Goal: Task Accomplishment & Management: Use online tool/utility

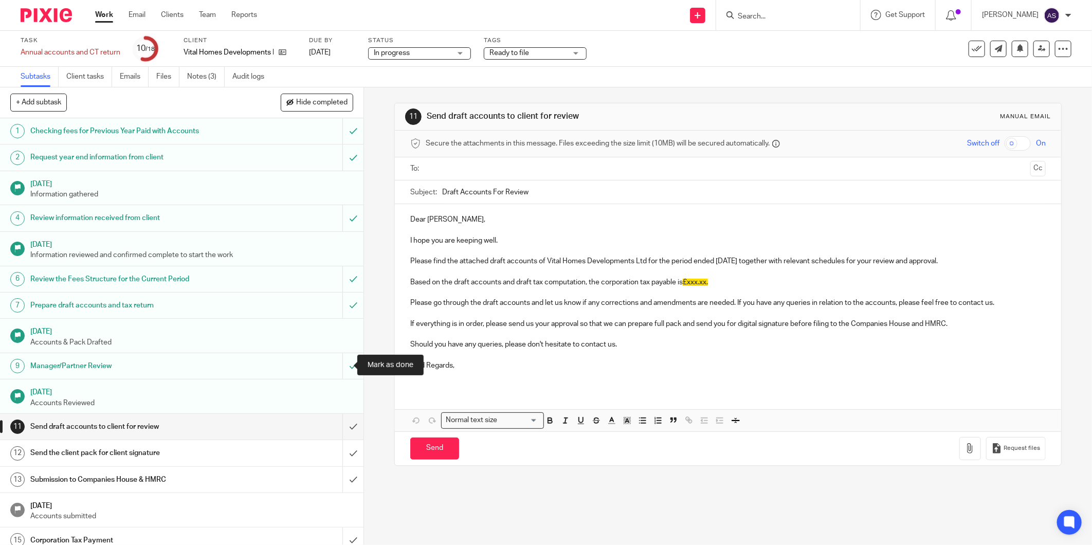
scroll to position [89, 0]
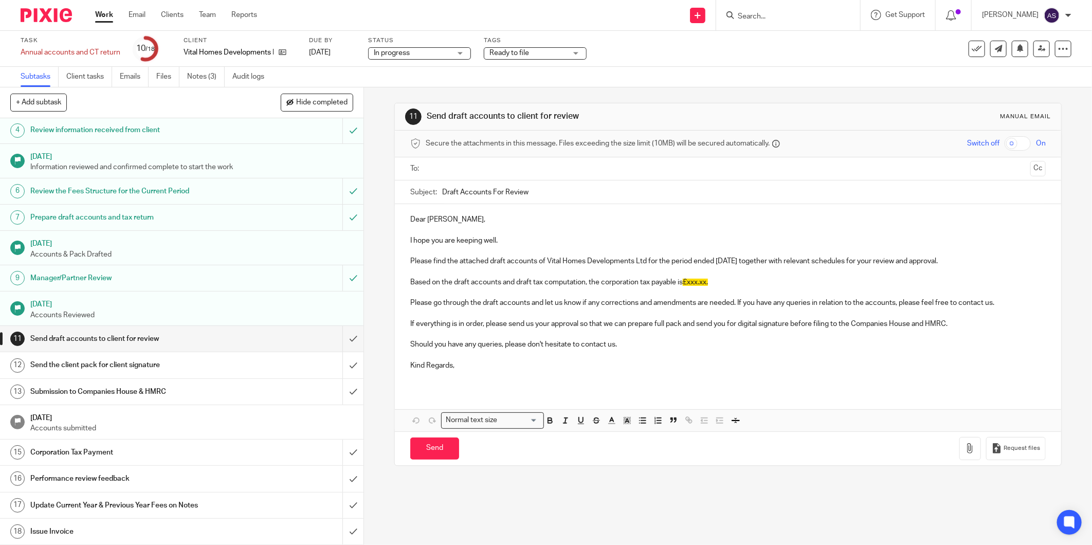
click at [500, 352] on p at bounding box center [728, 355] width 636 height 10
click at [338, 343] on input "submit" at bounding box center [182, 339] width 364 height 26
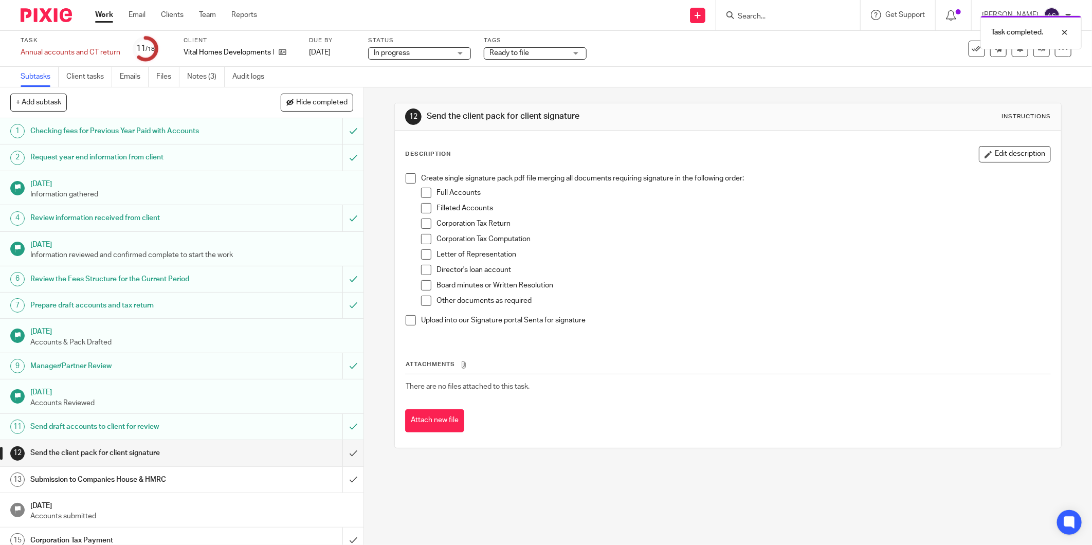
click at [410, 180] on span at bounding box center [411, 178] width 10 height 10
click at [430, 189] on li "Full Accounts" at bounding box center [735, 195] width 629 height 15
click at [422, 194] on span at bounding box center [426, 193] width 10 height 10
click at [424, 208] on span at bounding box center [426, 208] width 10 height 10
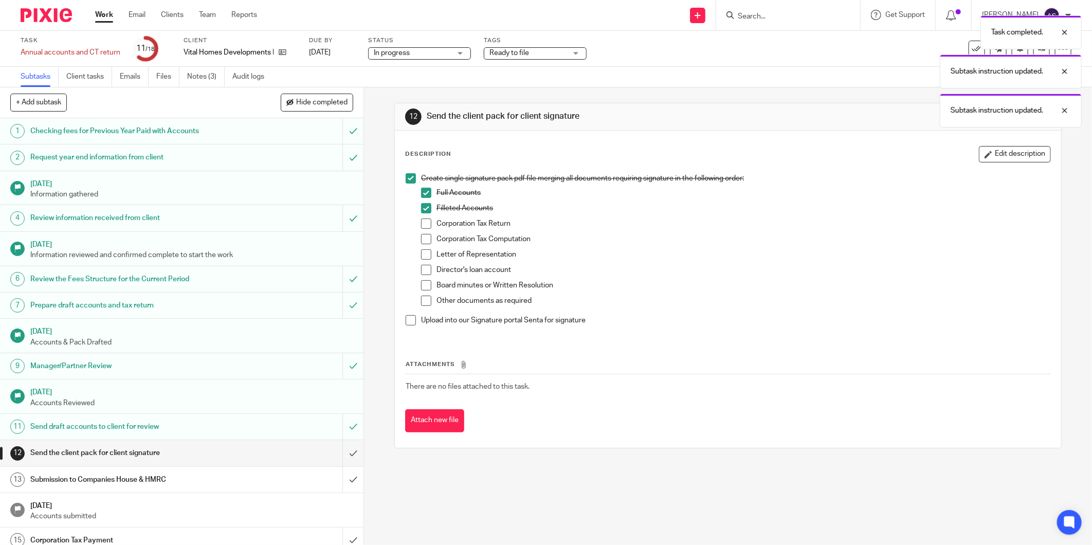
click at [422, 224] on span at bounding box center [426, 224] width 10 height 10
click at [424, 239] on span at bounding box center [426, 239] width 10 height 10
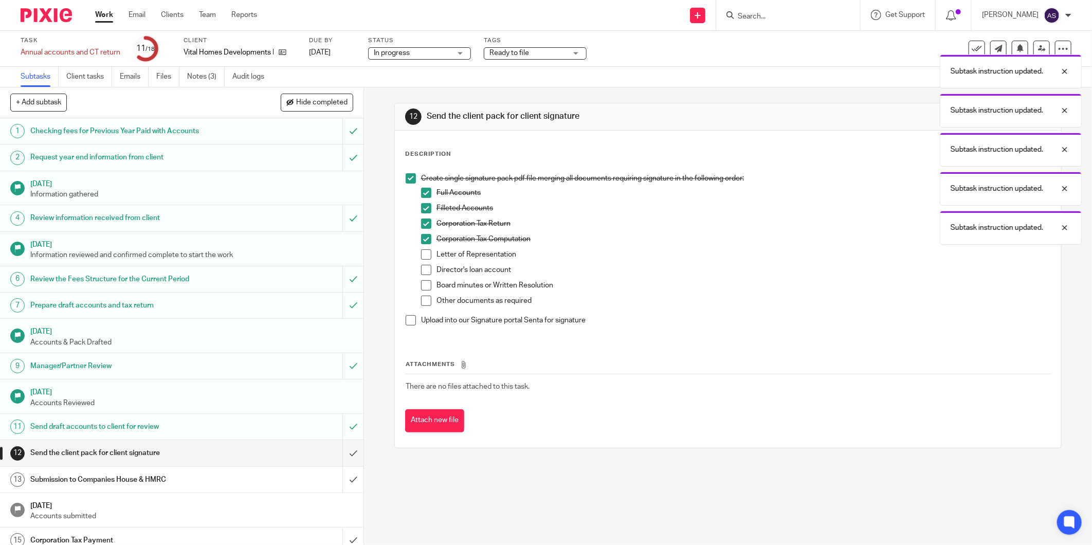
click at [421, 258] on span at bounding box center [426, 254] width 10 height 10
click at [423, 270] on span at bounding box center [426, 270] width 10 height 10
click at [422, 291] on span at bounding box center [426, 285] width 10 height 10
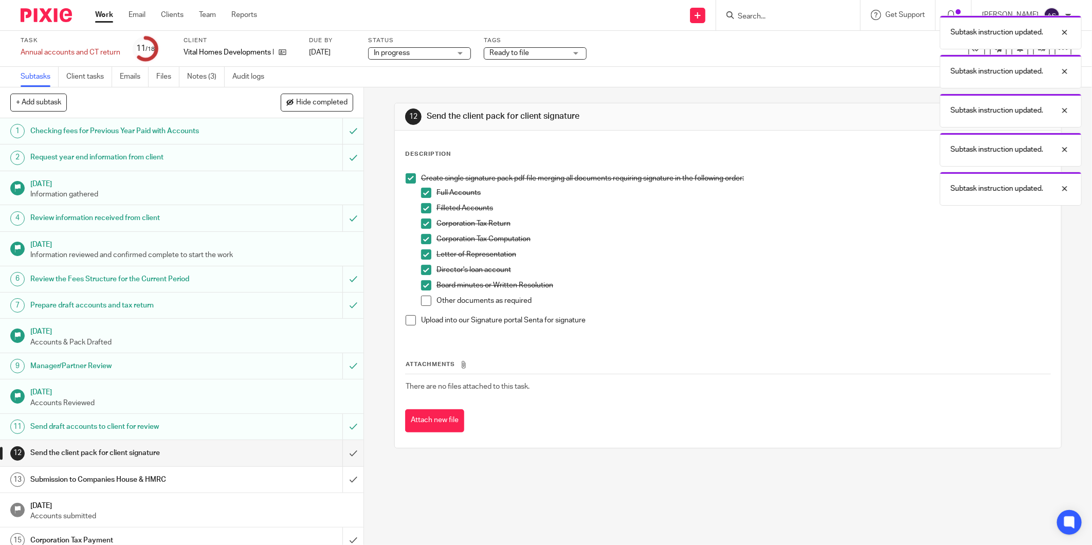
click at [421, 302] on span at bounding box center [426, 301] width 10 height 10
click at [406, 325] on span at bounding box center [411, 320] width 10 height 10
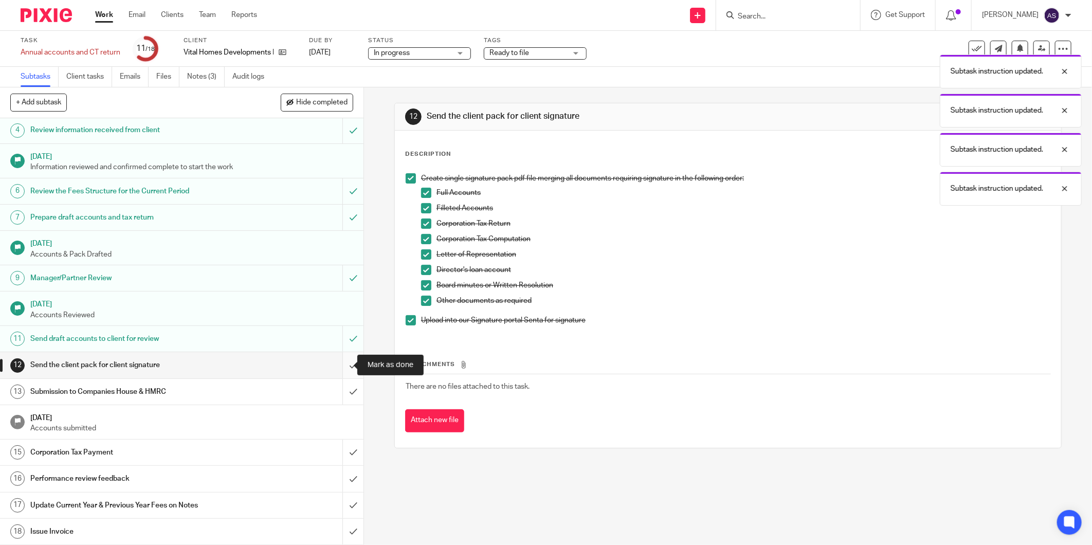
click at [345, 363] on input "submit" at bounding box center [182, 365] width 364 height 26
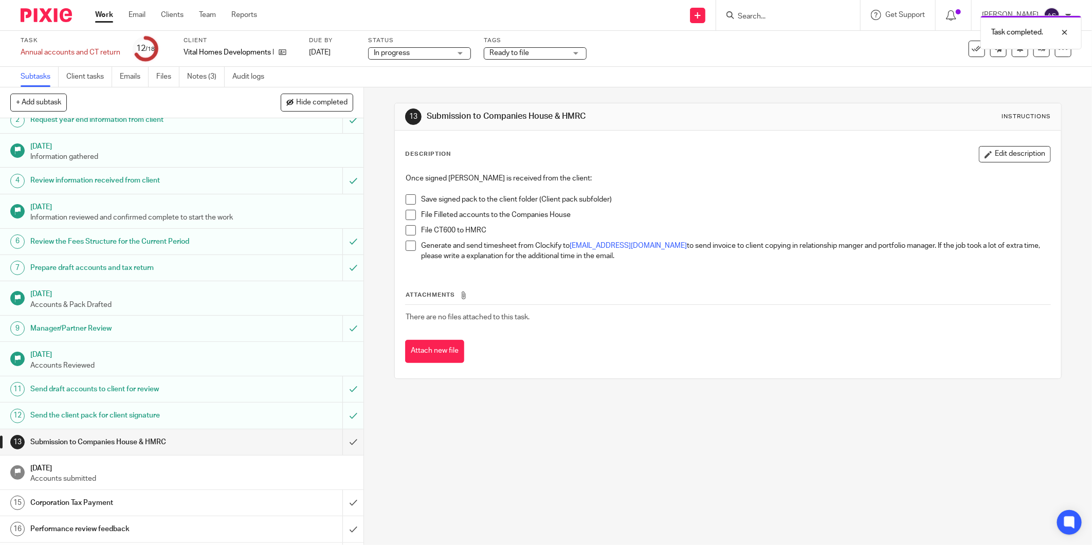
scroll to position [57, 0]
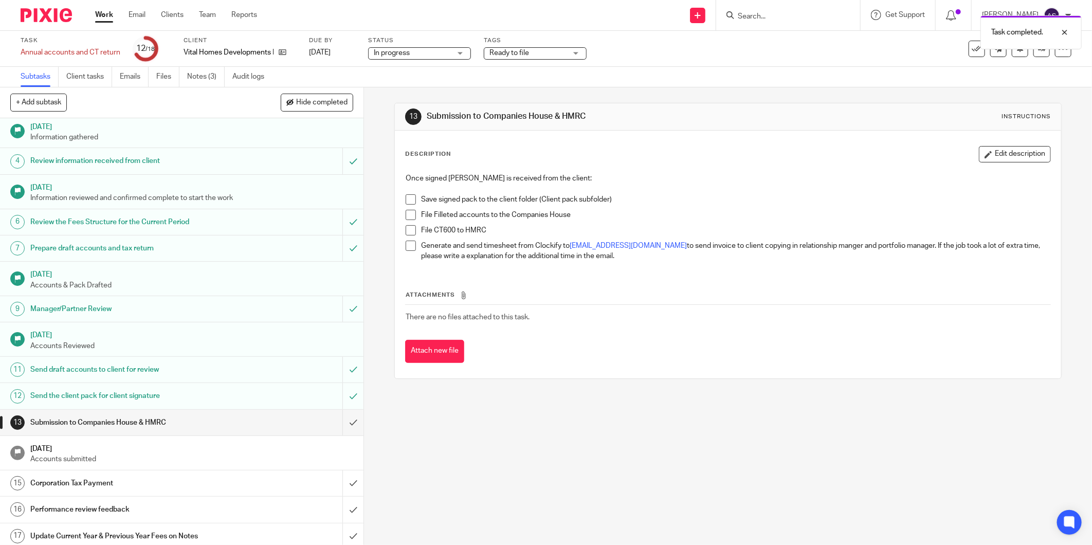
click at [406, 199] on span at bounding box center [411, 199] width 10 height 10
click at [406, 210] on span at bounding box center [411, 215] width 10 height 10
click at [406, 234] on span at bounding box center [411, 230] width 10 height 10
click at [406, 245] on span at bounding box center [411, 246] width 10 height 10
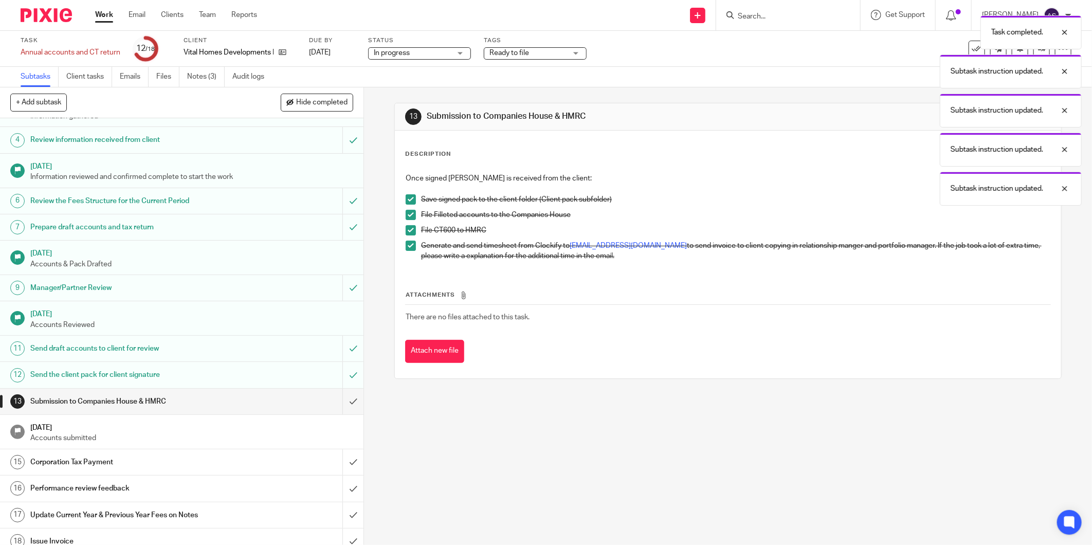
scroll to position [89, 0]
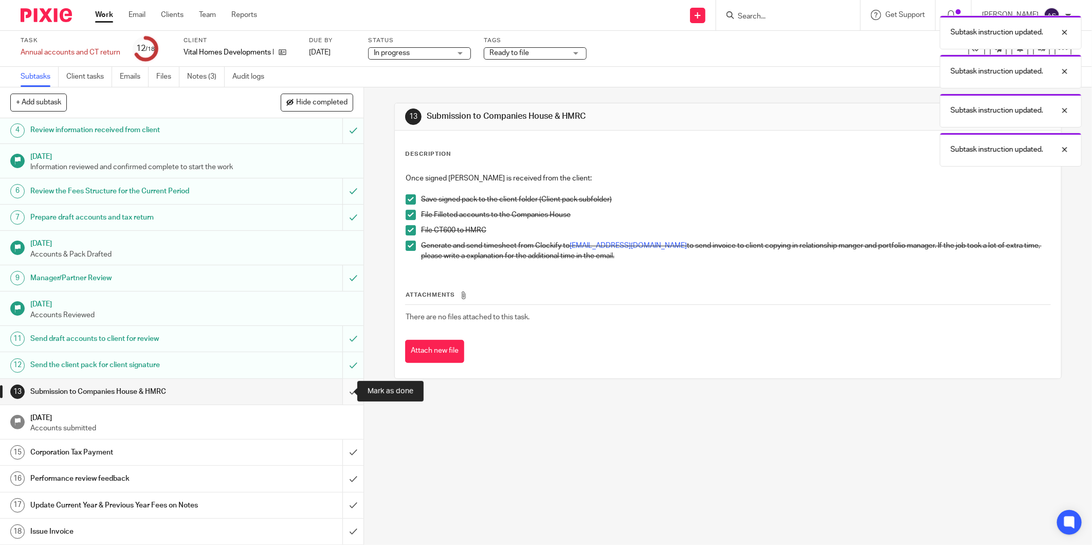
click at [340, 397] on input "submit" at bounding box center [182, 392] width 364 height 26
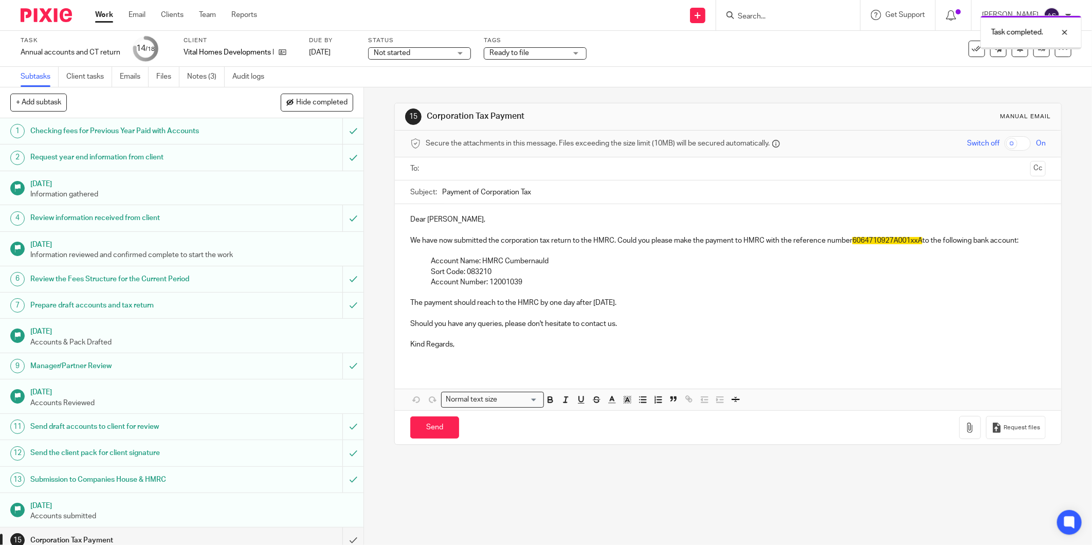
scroll to position [89, 0]
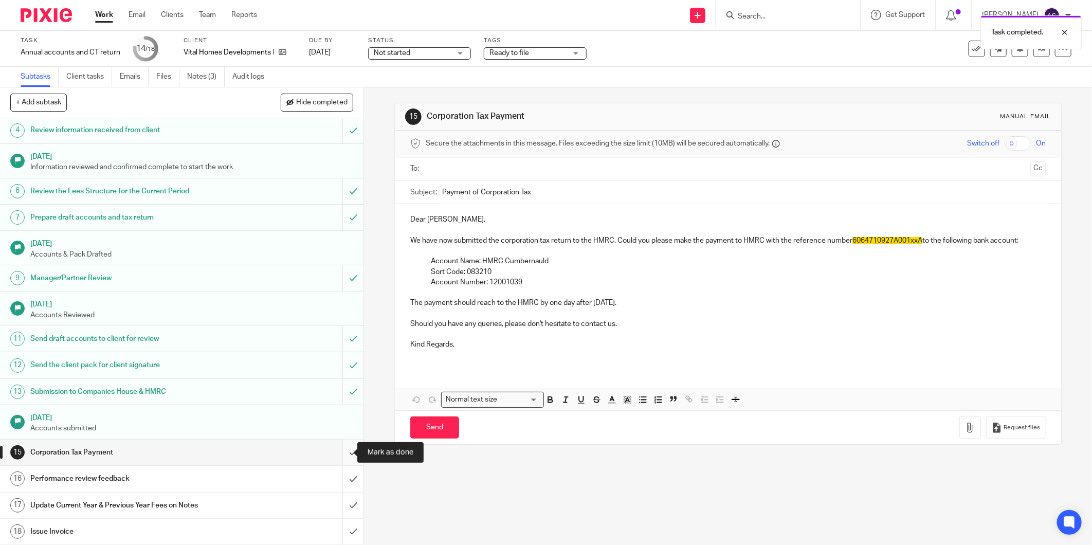
click at [338, 455] on input "submit" at bounding box center [182, 453] width 364 height 26
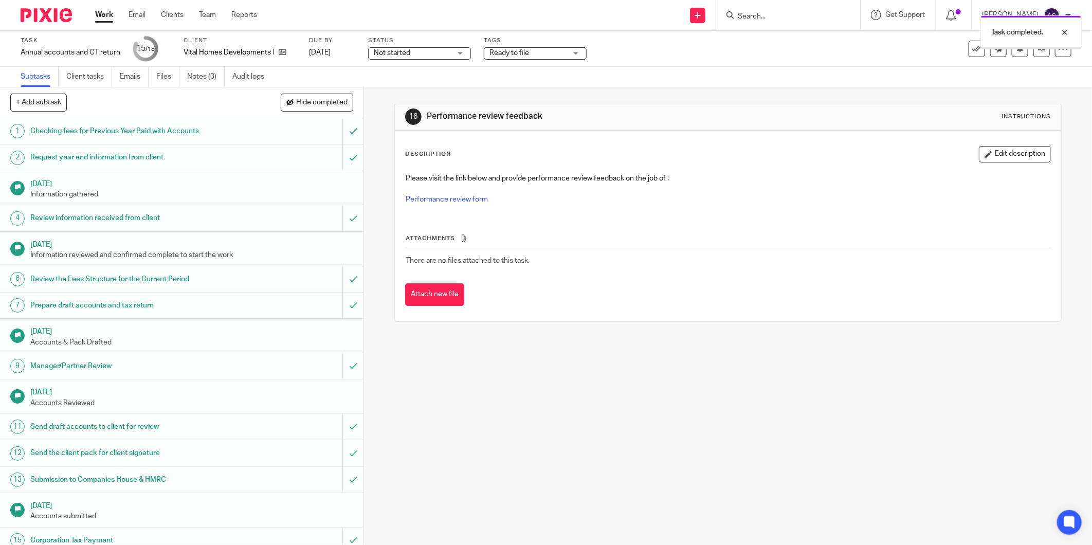
scroll to position [89, 0]
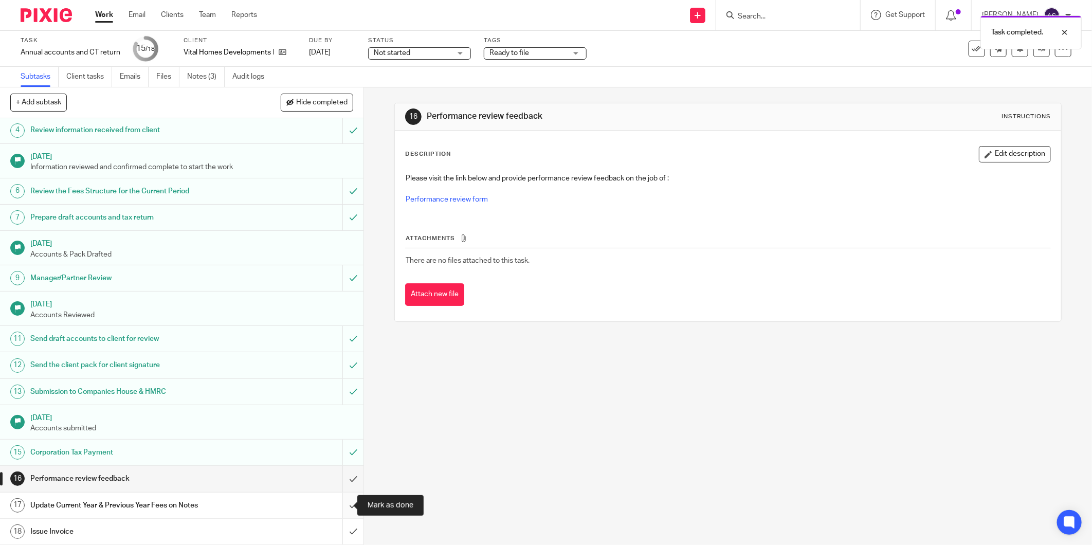
click at [342, 505] on input "submit" at bounding box center [182, 506] width 364 height 26
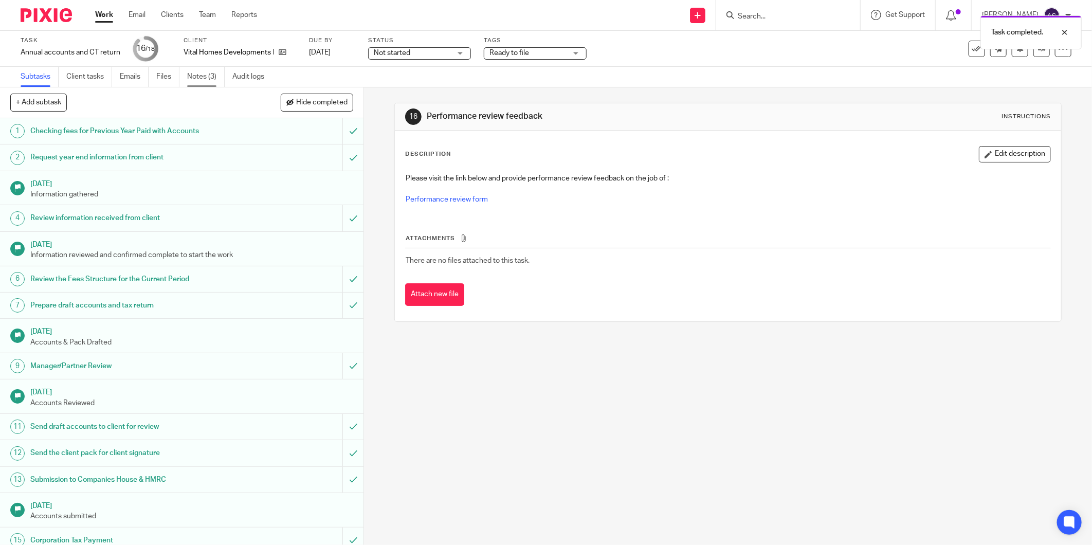
click at [194, 80] on link "Notes (3)" at bounding box center [206, 77] width 38 height 20
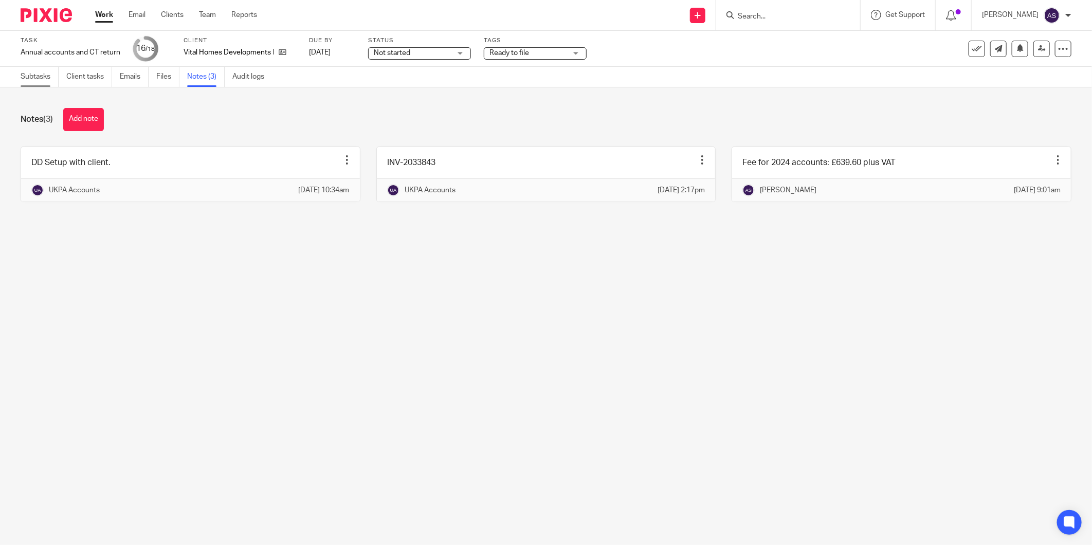
click at [54, 79] on link "Subtasks" at bounding box center [40, 77] width 38 height 20
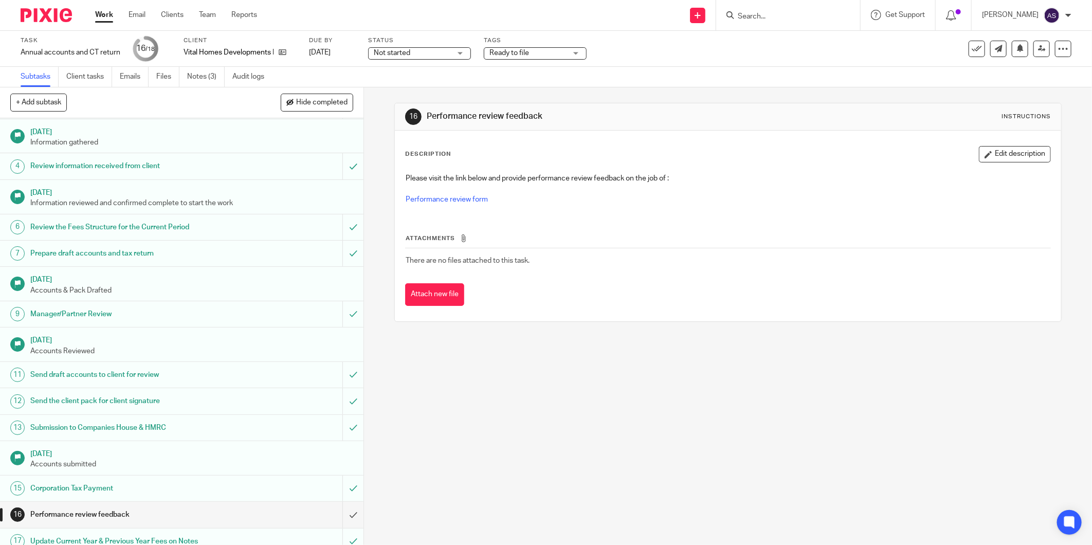
scroll to position [89, 0]
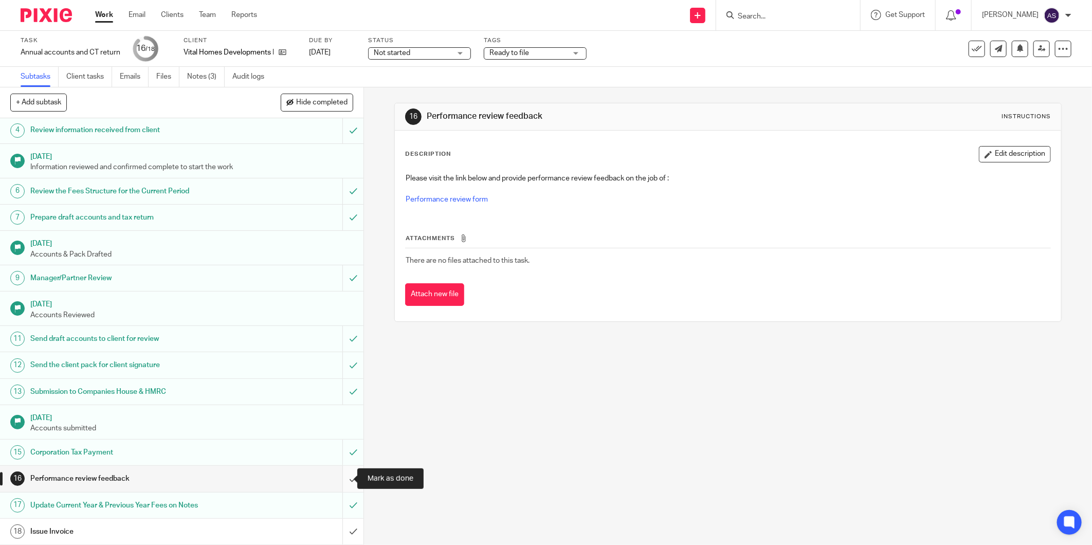
click at [341, 480] on input "submit" at bounding box center [182, 479] width 364 height 26
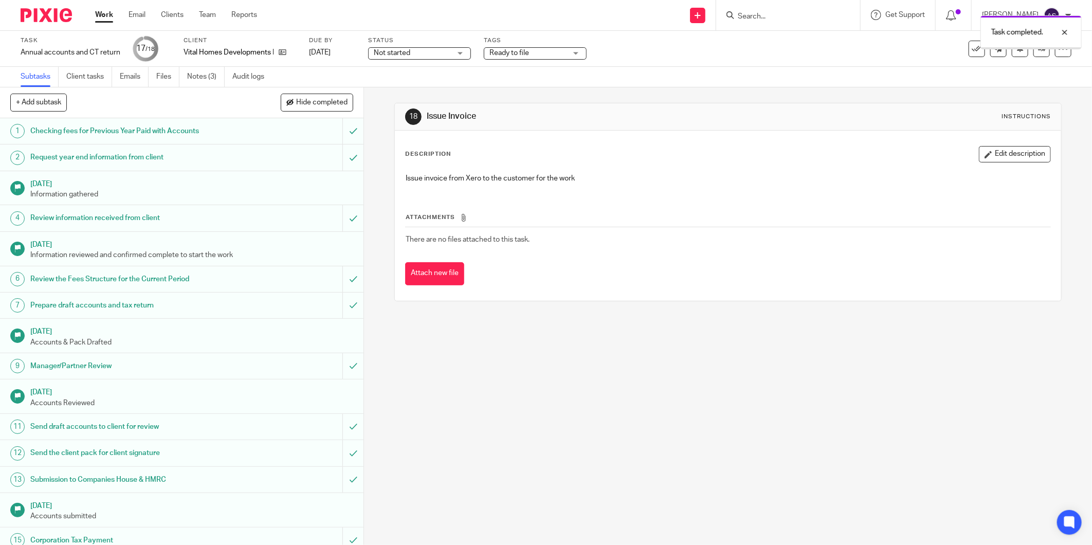
scroll to position [89, 0]
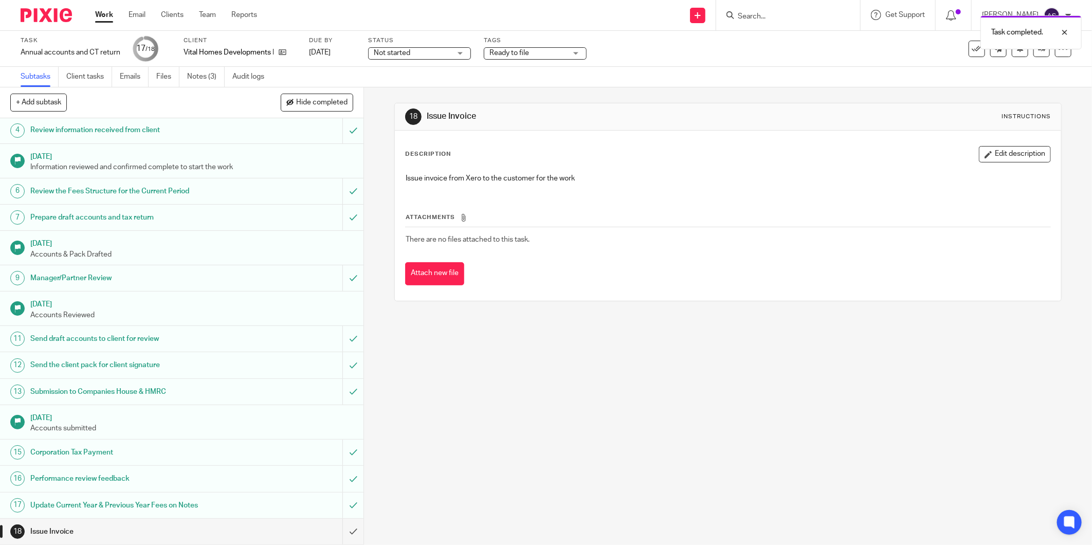
click at [1036, 58] on div "Task Annual accounts and CT return Save Annual accounts and CT return 17 /18 Cl…" at bounding box center [546, 49] width 1051 height 25
click at [1038, 51] on icon at bounding box center [1042, 49] width 8 height 8
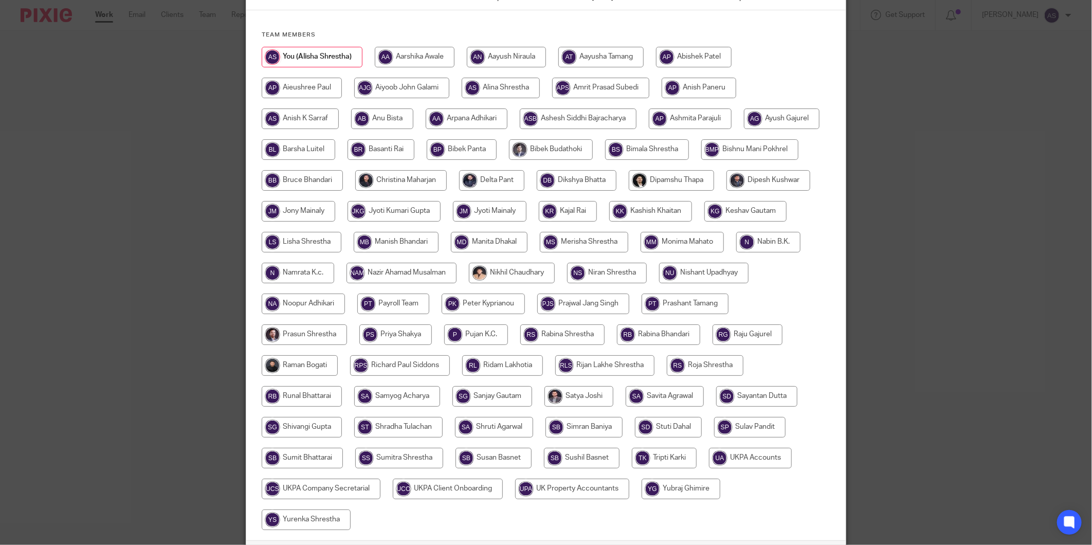
scroll to position [189, 0]
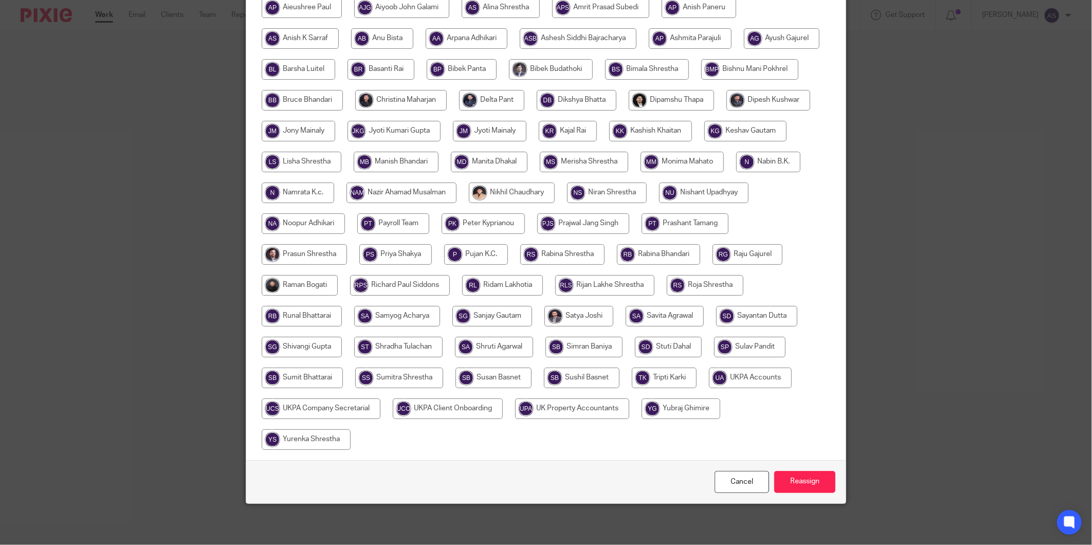
click at [709, 388] on input "radio" at bounding box center [750, 378] width 83 height 21
radio input "true"
click at [809, 482] on input "Reassign" at bounding box center [804, 482] width 61 height 22
